Goal: Information Seeking & Learning: Learn about a topic

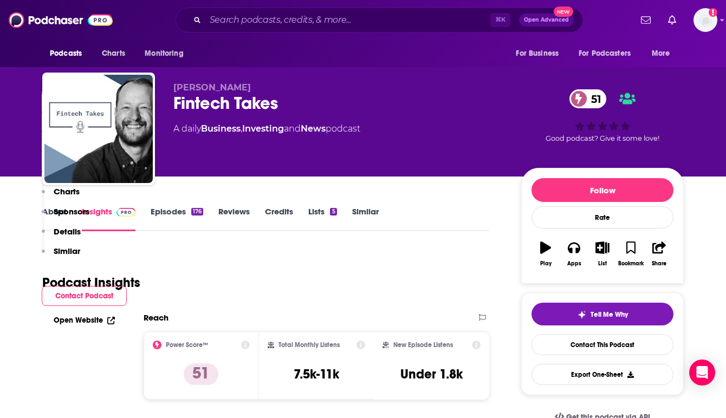
scroll to position [921, 0]
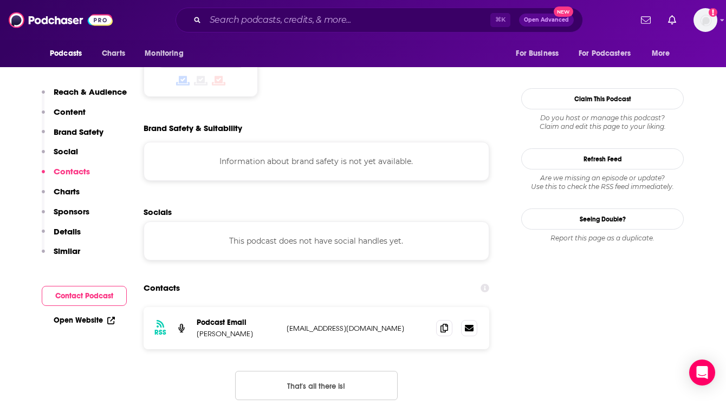
click at [65, 24] on img at bounding box center [61, 20] width 104 height 21
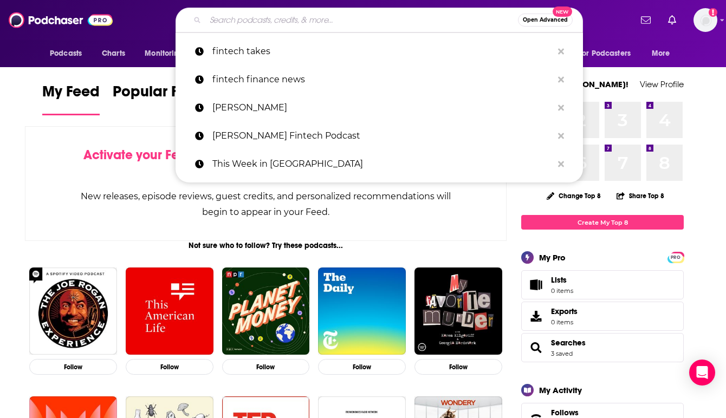
click at [254, 19] on input "Search podcasts, credits, & more..." at bounding box center [361, 19] width 312 height 17
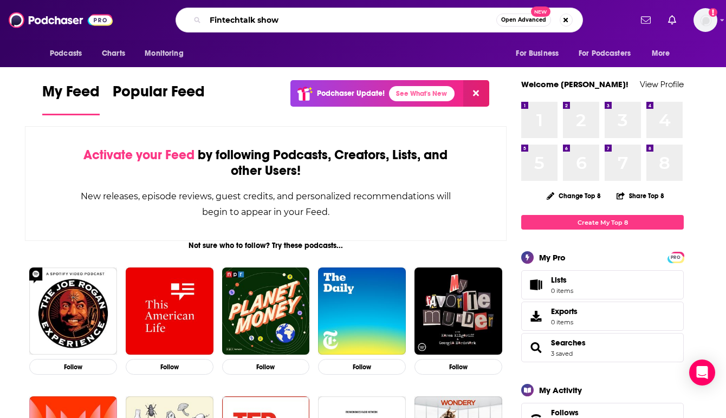
type input "Fintechtalk show"
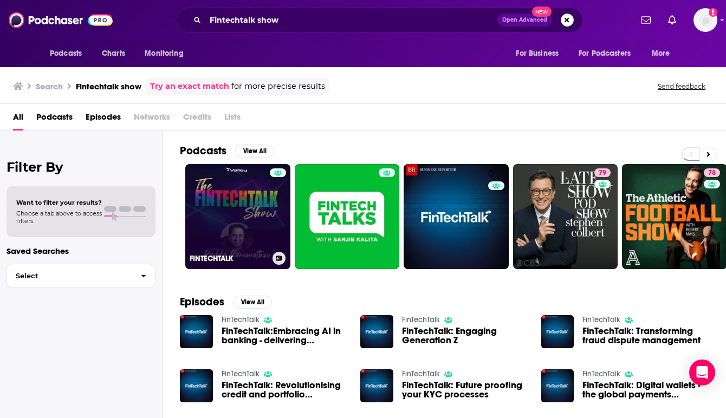
click at [228, 224] on link "FINTECHTALK" at bounding box center [237, 216] width 105 height 105
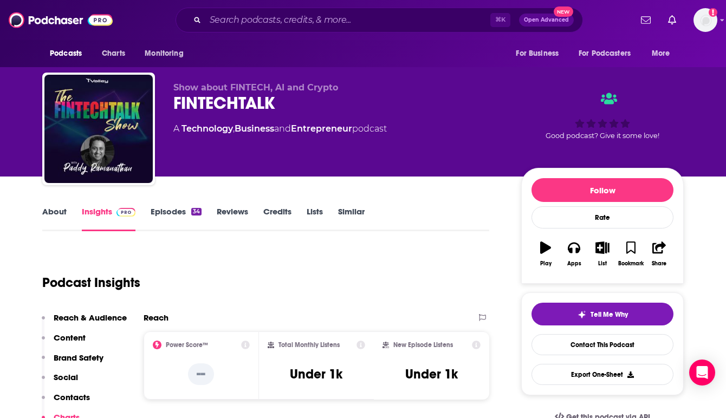
click at [172, 208] on link "Episodes 34" at bounding box center [176, 218] width 51 height 25
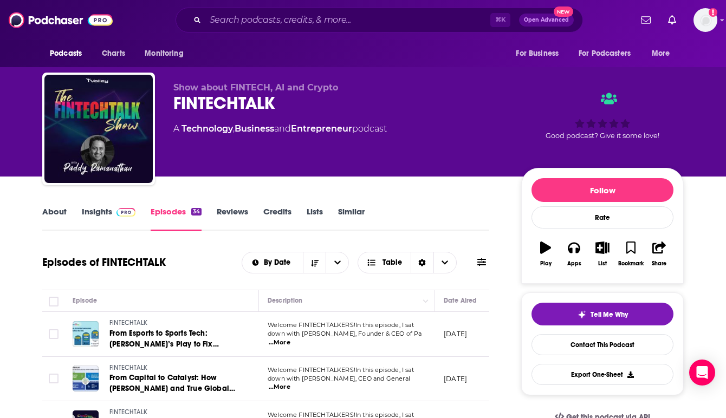
click at [457, 334] on p "[DATE]" at bounding box center [454, 333] width 23 height 9
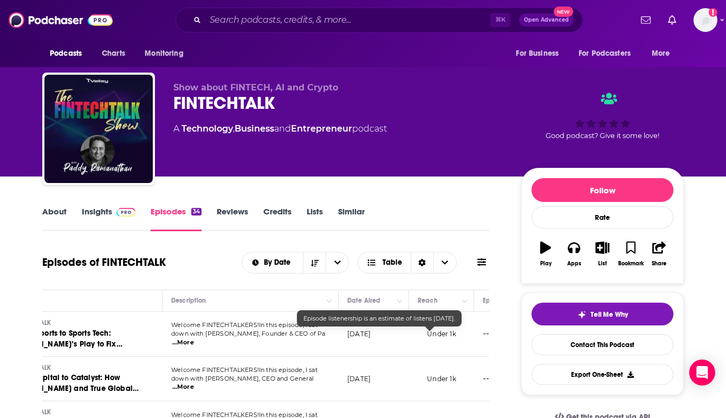
scroll to position [0, 108]
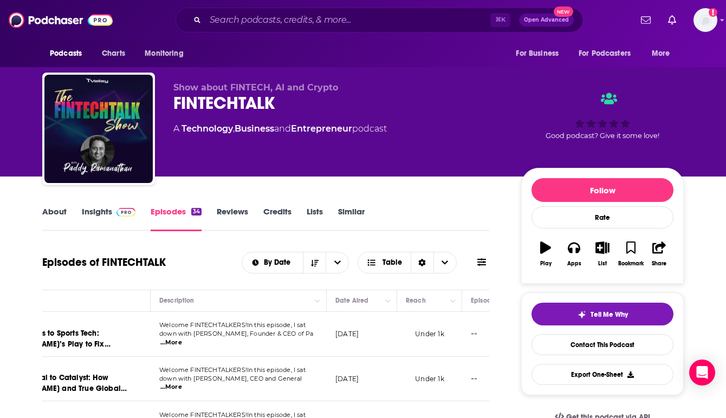
click at [104, 208] on link "Insights" at bounding box center [109, 218] width 54 height 25
